Goal: Task Accomplishment & Management: Manage account settings

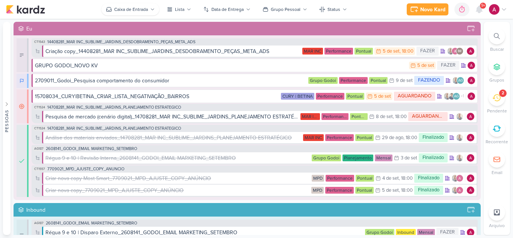
scroll to position [338, 0]
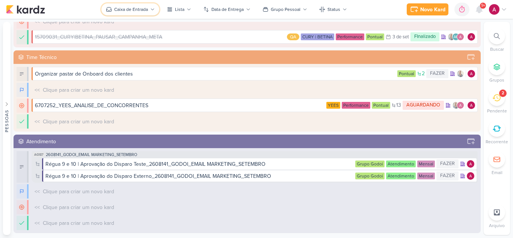
click at [124, 11] on div "Caixa de Entrada" at bounding box center [131, 9] width 34 height 7
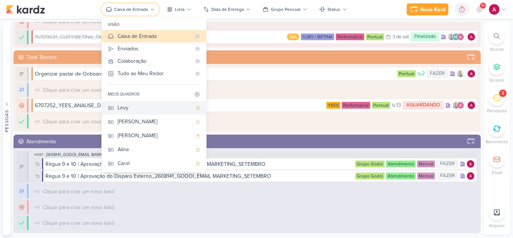
scroll to position [56, 0]
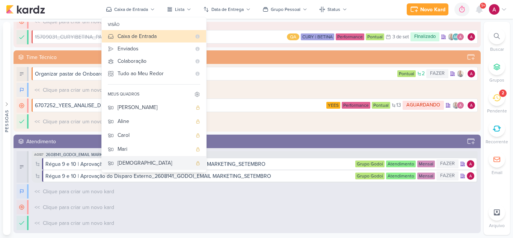
click at [138, 164] on div "[DEMOGRAPHIC_DATA]" at bounding box center [155, 163] width 74 height 8
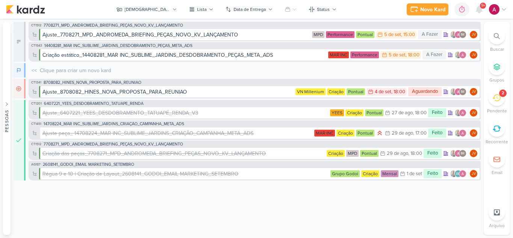
scroll to position [0, 0]
click at [482, 12] on icon at bounding box center [479, 9] width 9 height 9
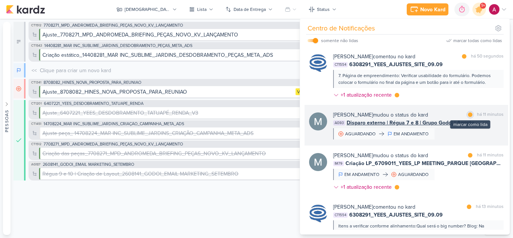
click at [468, 116] on div at bounding box center [470, 114] width 5 height 5
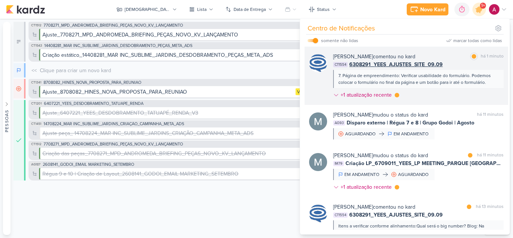
click at [454, 99] on div "[PERSON_NAME] comentou no kard marcar como lida há 1 minuto CT1554 6308291_YEES…" at bounding box center [418, 77] width 171 height 49
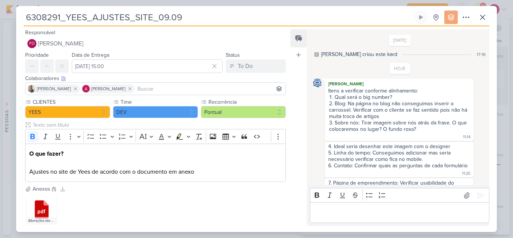
scroll to position [19, 0]
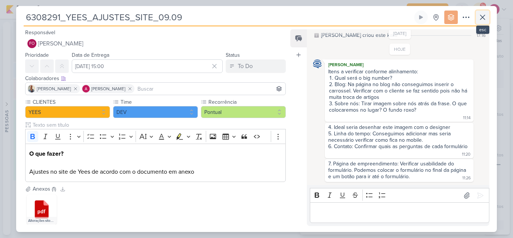
click at [482, 20] on icon at bounding box center [482, 17] width 9 height 9
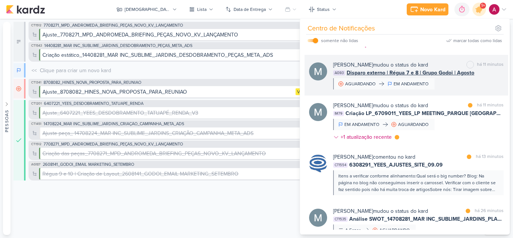
scroll to position [50, 0]
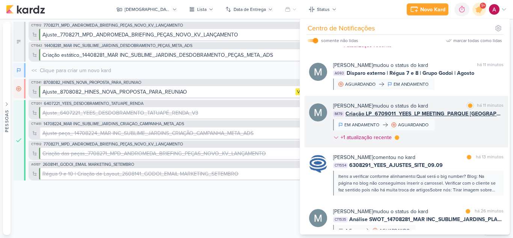
click at [459, 136] on div "[PERSON_NAME] mudou o status do kard marcar como lida há 11 minutos IM79 Criaçã…" at bounding box center [418, 123] width 171 height 42
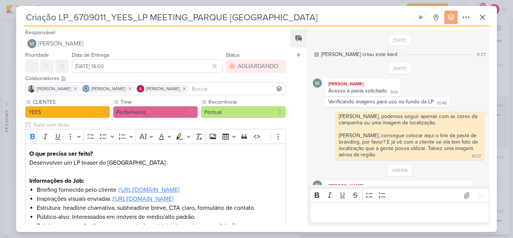
scroll to position [307, 0]
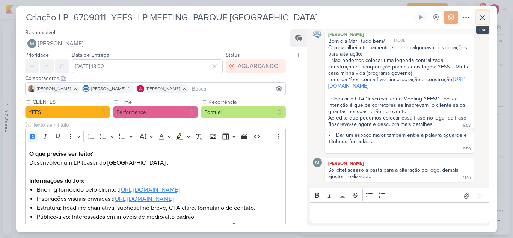
click at [481, 17] on icon at bounding box center [482, 17] width 9 height 9
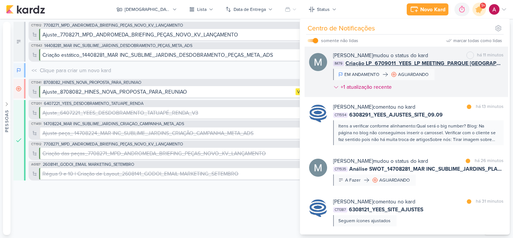
scroll to position [101, 0]
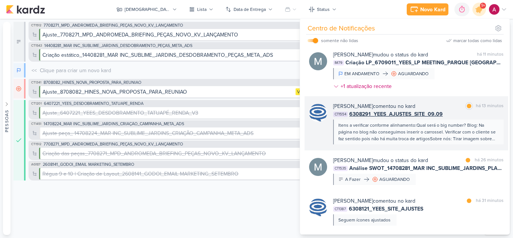
click at [486, 113] on div "CT1554 6308291_YEES_AJUSTES_SITE_09.09" at bounding box center [418, 114] width 171 height 8
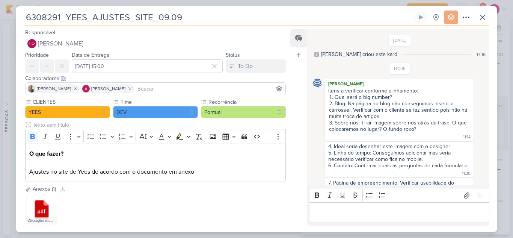
scroll to position [19, 0]
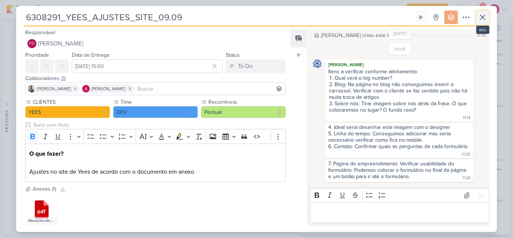
click at [486, 18] on icon at bounding box center [482, 17] width 9 height 9
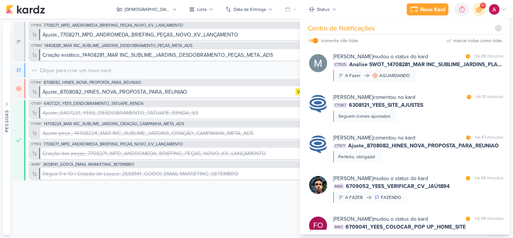
scroll to position [209, 0]
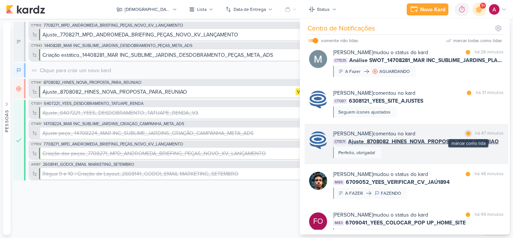
click at [466, 133] on div at bounding box center [468, 133] width 5 height 5
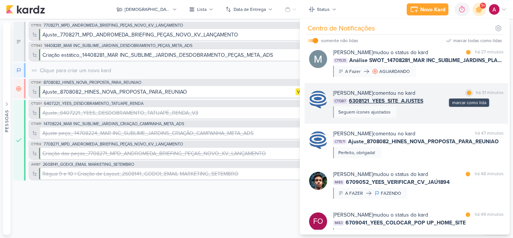
click at [467, 96] on div "marcar como lida" at bounding box center [470, 93] width 8 height 8
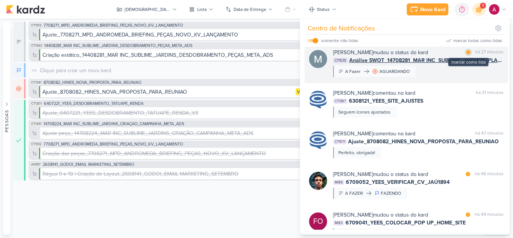
click at [467, 53] on div at bounding box center [468, 52] width 5 height 5
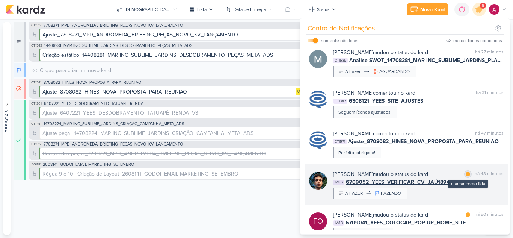
click at [466, 174] on div at bounding box center [468, 174] width 5 height 5
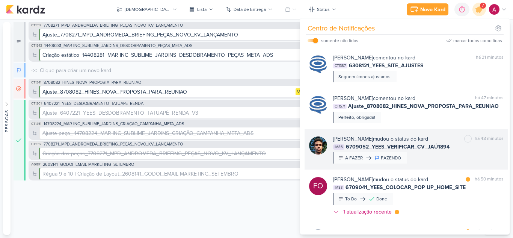
scroll to position [244, 0]
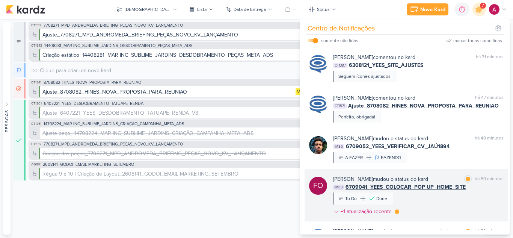
click at [459, 200] on div "[PERSON_NAME] mudou o status do kard marcar como lida há 50 minutos IM83 670904…" at bounding box center [418, 196] width 171 height 43
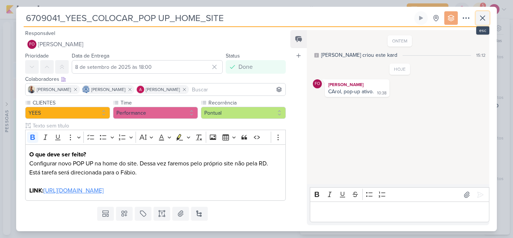
click at [481, 20] on icon at bounding box center [483, 18] width 5 height 5
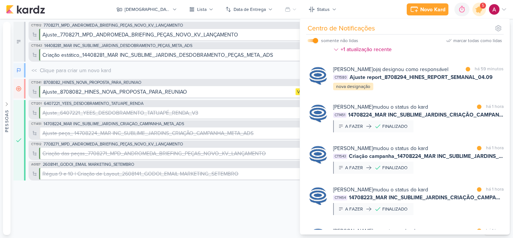
scroll to position [406, 0]
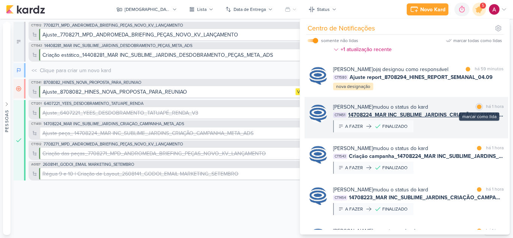
click at [477, 109] on div at bounding box center [479, 106] width 5 height 5
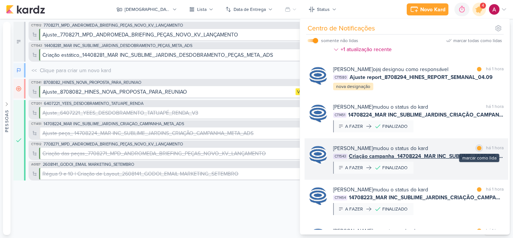
click at [479, 152] on div "marcar como lida" at bounding box center [480, 148] width 8 height 8
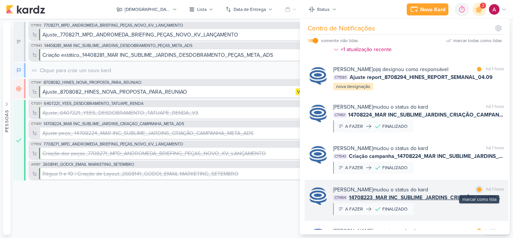
click at [477, 192] on div at bounding box center [479, 189] width 5 height 5
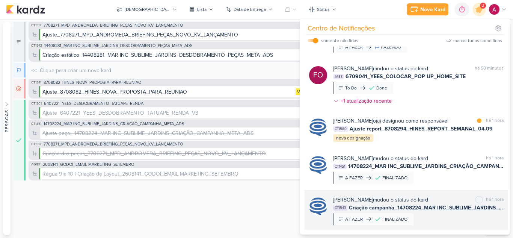
scroll to position [354, 0]
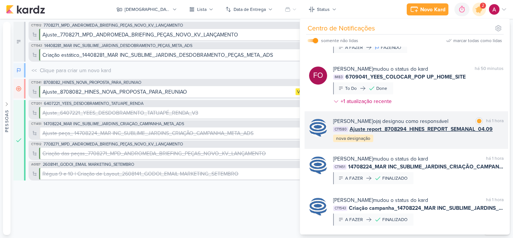
click at [460, 149] on div "[PERSON_NAME] o(a) designou como responsável marcar como lida há 1 hora CT1580 …" at bounding box center [407, 130] width 204 height 38
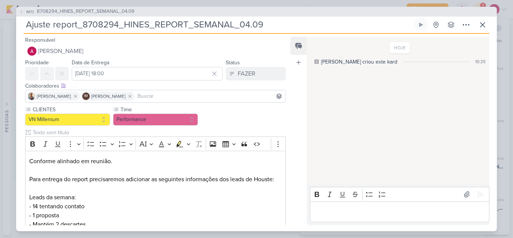
click at [384, 6] on div "IM73 8708294_HINES_REPORT_SEMANAL_04.09 Ajuste report_8708294_HINES_REPORT_SEMA…" at bounding box center [256, 119] width 513 height 238
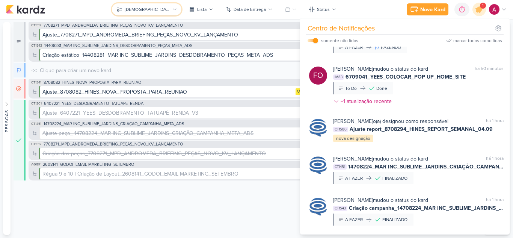
click at [145, 8] on div "[DEMOGRAPHIC_DATA]" at bounding box center [147, 9] width 45 height 7
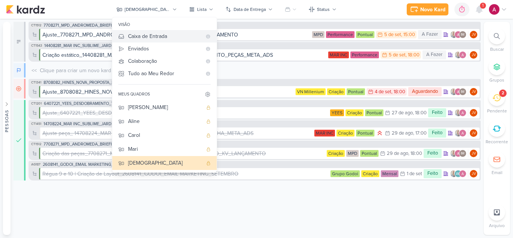
click at [150, 42] on button "Caixa de Entrada" at bounding box center [164, 36] width 104 height 12
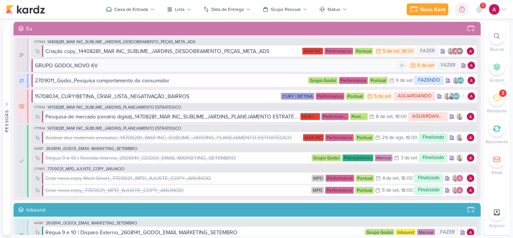
click at [146, 68] on div "GRUPO GODOI_NOVO KV" at bounding box center [216, 66] width 362 height 8
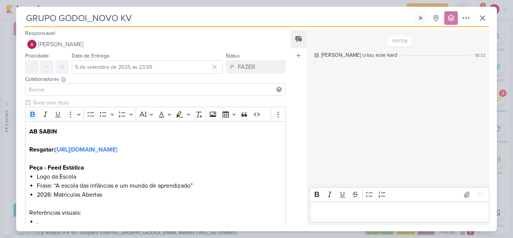
click at [77, 86] on input at bounding box center [155, 89] width 257 height 9
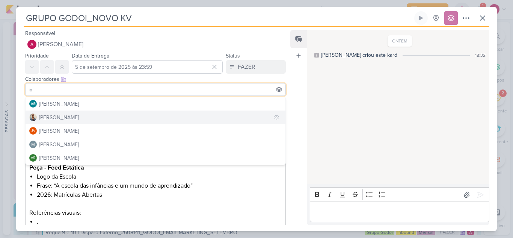
type input "ia"
click at [66, 115] on button "[PERSON_NAME]" at bounding box center [156, 117] width 260 height 14
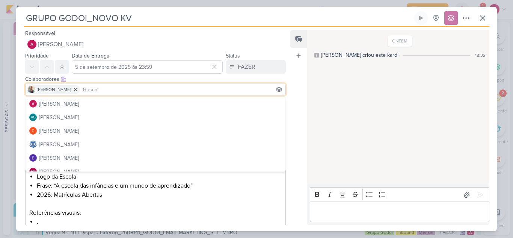
click at [66, 115] on div "[PERSON_NAME]" at bounding box center [59, 117] width 40 height 8
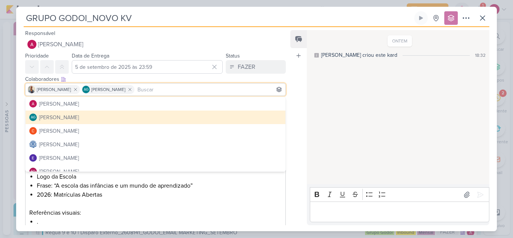
click at [66, 115] on div "[PERSON_NAME]" at bounding box center [59, 117] width 40 height 8
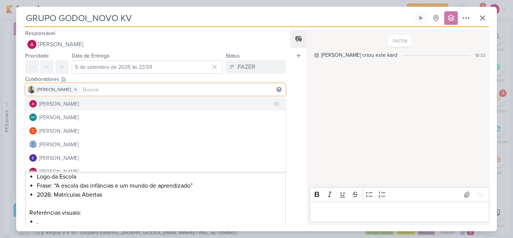
click at [66, 105] on div "[PERSON_NAME]" at bounding box center [59, 104] width 40 height 8
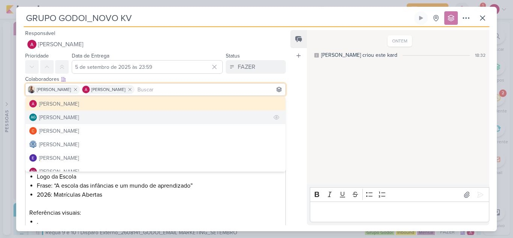
drag, startPoint x: 66, startPoint y: 105, endPoint x: 71, endPoint y: 122, distance: 17.5
click at [71, 122] on div "[PERSON_NAME] AG [PERSON_NAME] [PERSON_NAME] [PERSON_NAME] [PERSON_NAME]" at bounding box center [155, 134] width 261 height 75
click at [71, 122] on button "AG [PERSON_NAME]" at bounding box center [156, 117] width 260 height 14
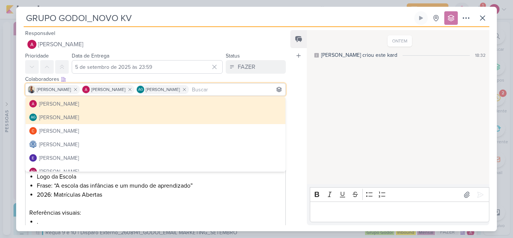
click at [71, 122] on button "AG [PERSON_NAME]" at bounding box center [156, 117] width 260 height 14
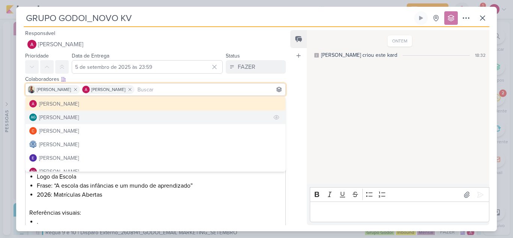
click at [71, 117] on div "[PERSON_NAME]" at bounding box center [59, 117] width 40 height 8
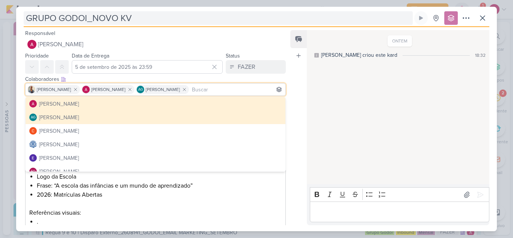
click at [27, 17] on input "GRUPO GODOI_NOVO KV" at bounding box center [218, 18] width 389 height 14
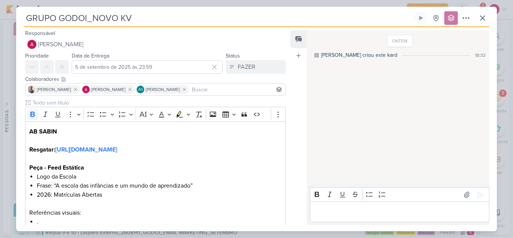
paste input "2409051"
click at [133, 18] on input "2409051_GRUPO GODOI_NOVO KV" at bounding box center [218, 18] width 389 height 14
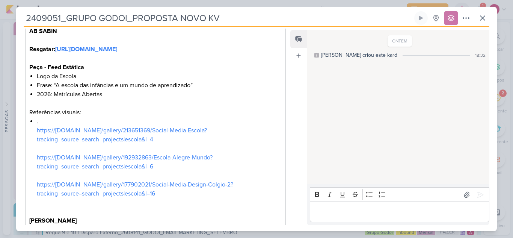
scroll to position [0, 0]
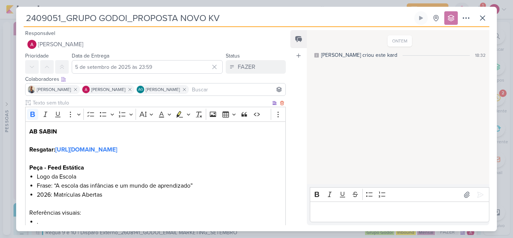
type input "2409051_GRUPO GODOI_PROPOSTA NOVO KV"
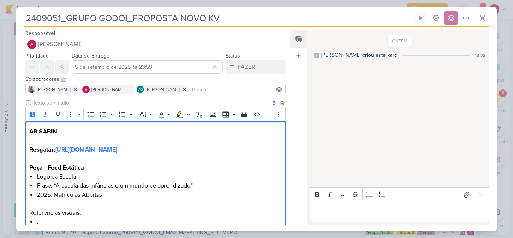
click at [29, 132] on strong "AB SABIN" at bounding box center [43, 132] width 28 height 8
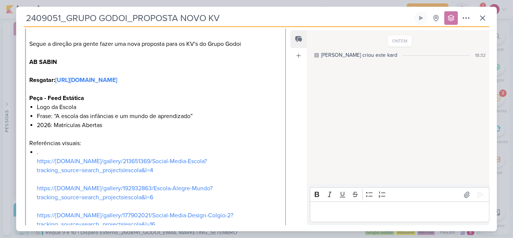
scroll to position [114, 0]
drag, startPoint x: 63, startPoint y: 59, endPoint x: 28, endPoint y: 62, distance: 35.8
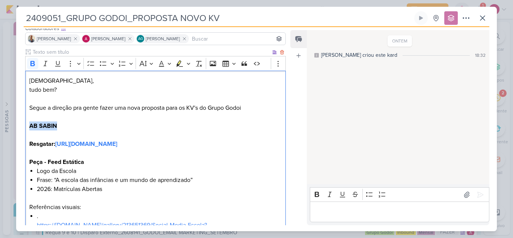
scroll to position [37, 0]
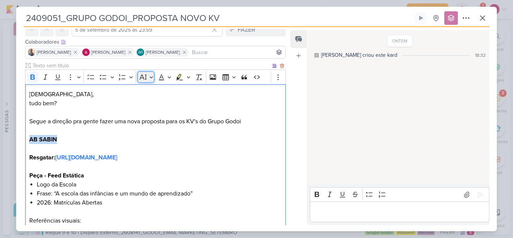
click at [144, 76] on icon "Editor toolbar" at bounding box center [143, 77] width 8 height 8
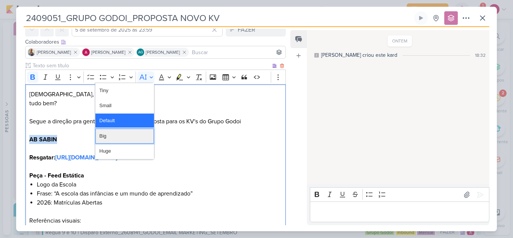
click at [131, 140] on button "Big" at bounding box center [124, 135] width 59 height 15
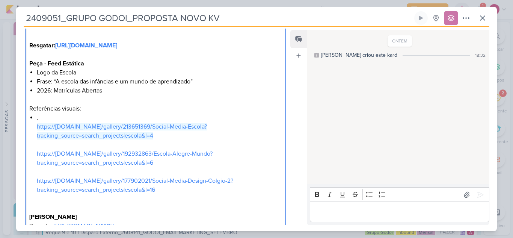
click at [131, 140] on li ". https://[DOMAIN_NAME]/gallery/213651369/Social-Media-Escola?tracking_source=s…" at bounding box center [159, 158] width 245 height 90
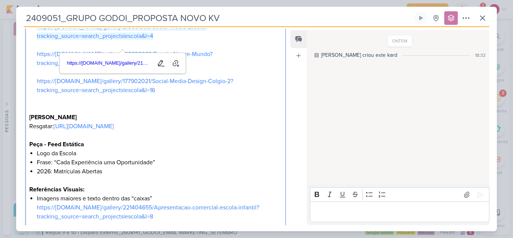
scroll to position [251, 0]
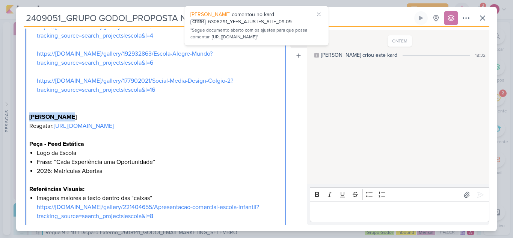
drag, startPoint x: 74, startPoint y: 126, endPoint x: 16, endPoint y: 122, distance: 58.0
click at [16, 122] on div "2409051_GRUPO GODOI_PROPOSTA NOVO KV Criado por mim" at bounding box center [256, 119] width 513 height 238
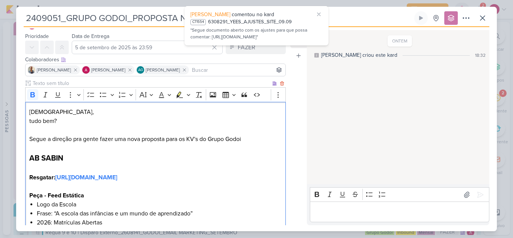
scroll to position [20, 0]
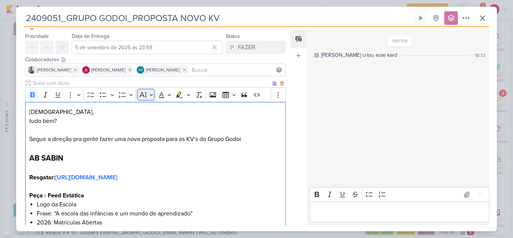
click at [140, 95] on icon "Editor toolbar" at bounding box center [143, 95] width 8 height 8
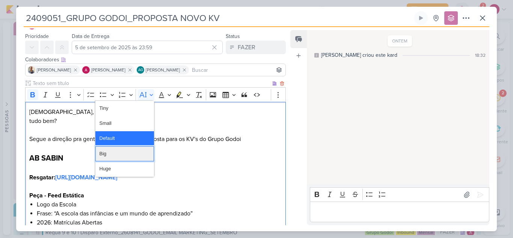
click at [125, 151] on button "Big" at bounding box center [124, 153] width 59 height 15
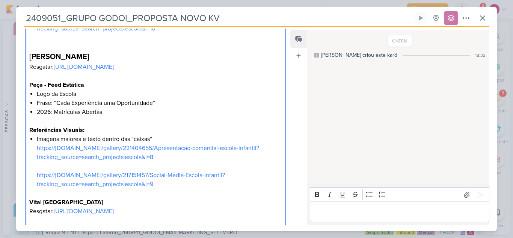
scroll to position [392, 0]
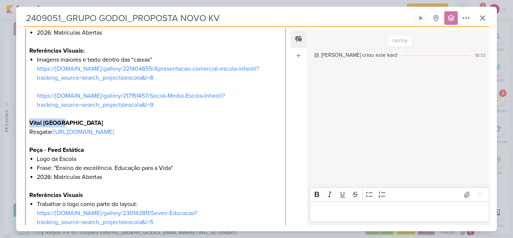
drag, startPoint x: 72, startPoint y: 129, endPoint x: 25, endPoint y: 130, distance: 46.6
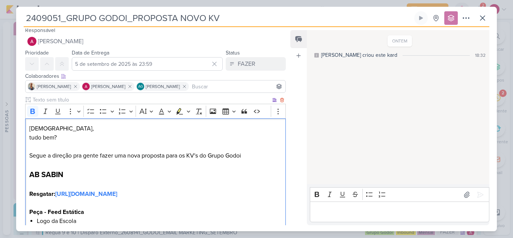
scroll to position [2, 0]
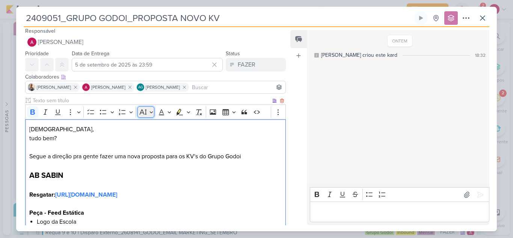
click at [144, 112] on icon "Editor toolbar" at bounding box center [143, 112] width 8 height 8
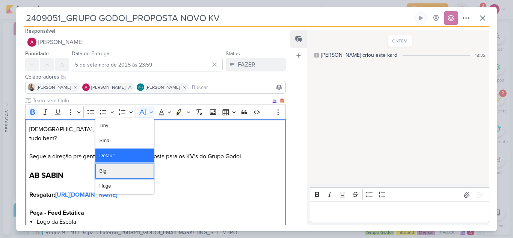
click at [122, 168] on button "Big" at bounding box center [124, 170] width 59 height 15
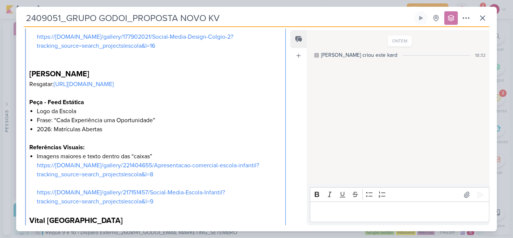
scroll to position [479, 0]
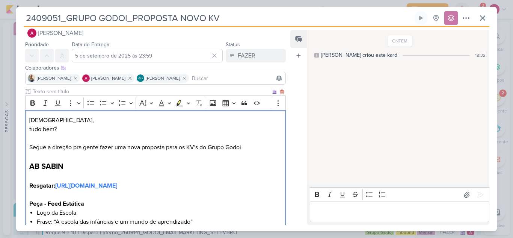
scroll to position [0, 0]
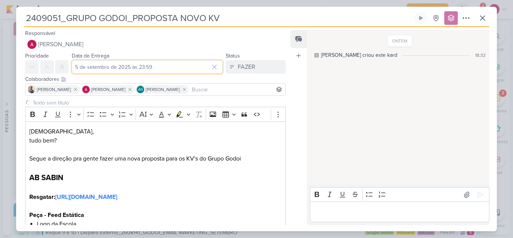
click at [142, 65] on input "5 de setembro de 2025 às 23:59" at bounding box center [147, 67] width 151 height 14
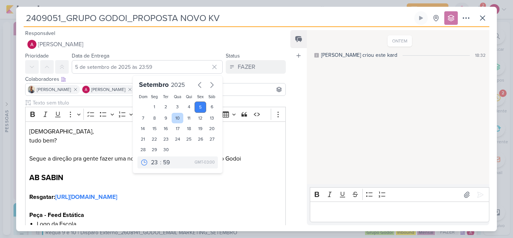
click at [173, 119] on div "10" at bounding box center [178, 118] width 12 height 11
type input "[DATE] 23:59"
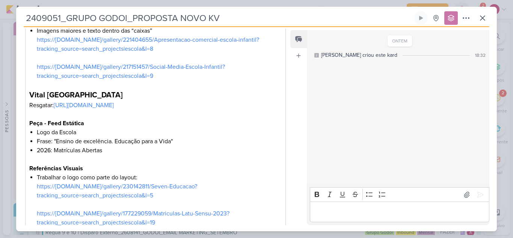
scroll to position [506, 0]
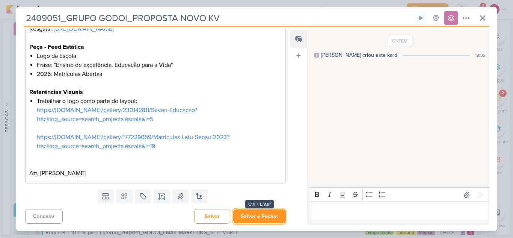
click at [246, 216] on button "Salvar e Fechar" at bounding box center [259, 216] width 53 height 14
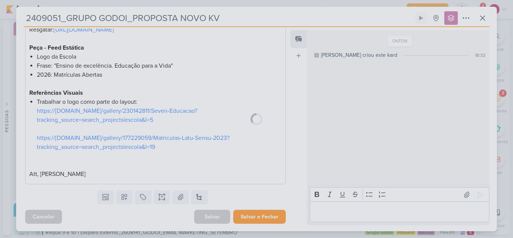
scroll to position [505, 0]
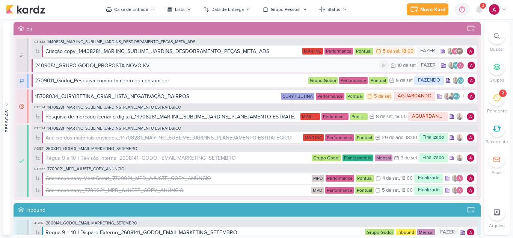
click at [228, 67] on div "2409051_GRUPO GODOI_PROPOSTA NOVO KV" at bounding box center [207, 66] width 344 height 8
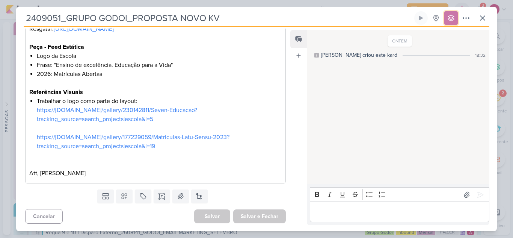
click at [454, 15] on icon at bounding box center [451, 18] width 8 height 8
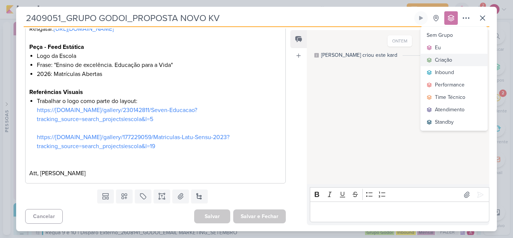
click at [448, 59] on div "Criação" at bounding box center [443, 60] width 17 height 8
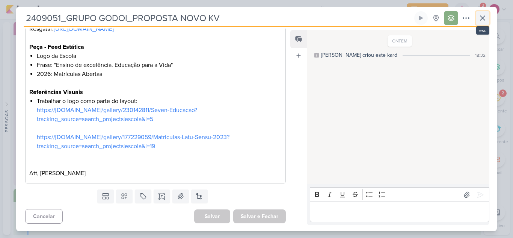
click at [477, 18] on button at bounding box center [483, 18] width 14 height 14
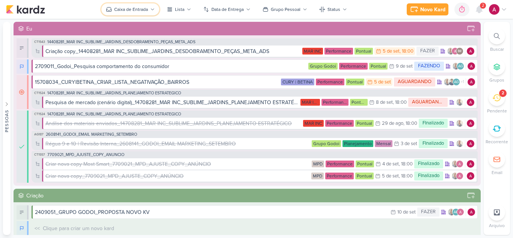
click at [154, 6] on button "Caixa de Entrada" at bounding box center [130, 9] width 58 height 12
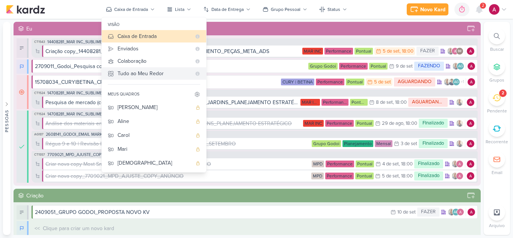
click at [159, 77] on div "Tudo ao Meu Redor" at bounding box center [155, 74] width 74 height 8
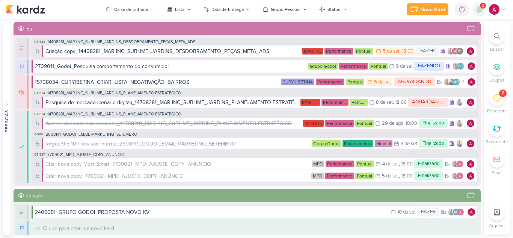
click at [478, 10] on icon at bounding box center [479, 9] width 6 height 7
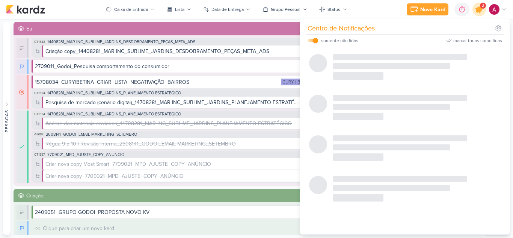
scroll to position [0, 0]
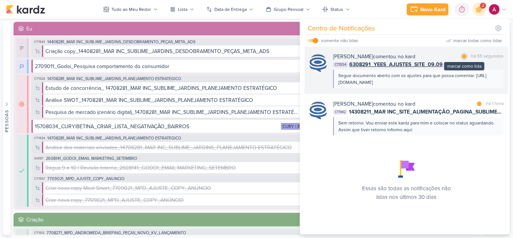
click at [464, 58] on div "marcar como lida" at bounding box center [465, 57] width 8 height 8
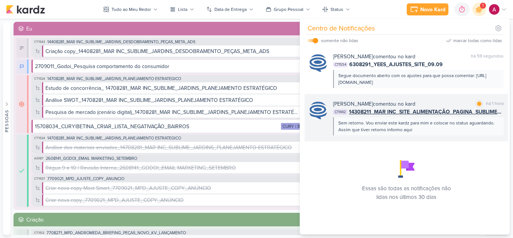
click at [457, 133] on div "Sem retorno. Vou enviar este kardz para mim e colocar no status aguardando. Ass…" at bounding box center [418, 126] width 159 height 14
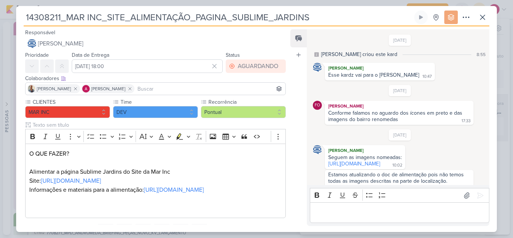
scroll to position [282, 0]
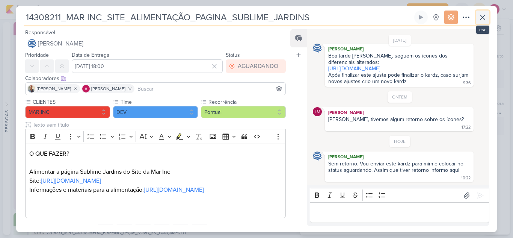
click at [482, 23] on button at bounding box center [483, 18] width 14 height 14
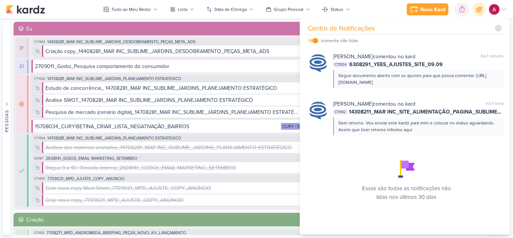
click at [389, 9] on div "Novo Kard Ctrl + k 0h0m Sessão desligada... Hoje 0h0m Semana 0h0m Mês 0h0m" at bounding box center [256, 9] width 501 height 19
